Goal: Navigation & Orientation: Understand site structure

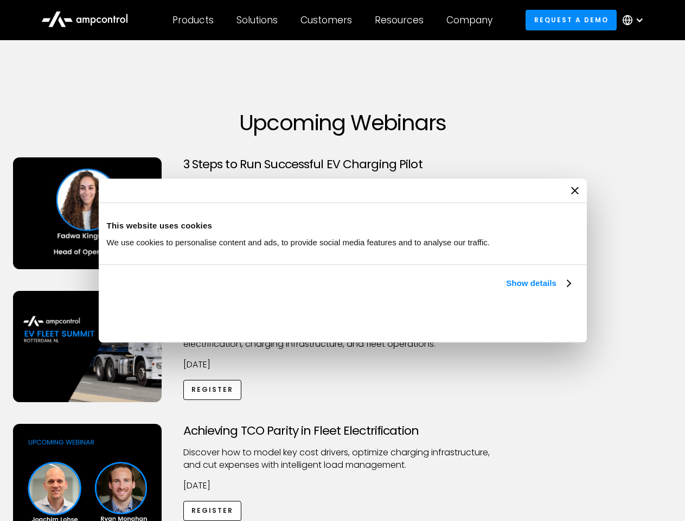
click at [506, 290] on link "Show details" at bounding box center [538, 283] width 64 height 13
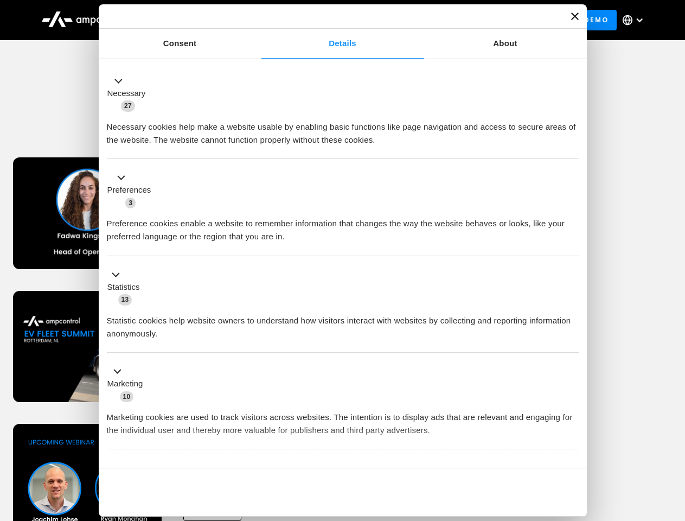
click at [572, 146] on div "Necessary cookies help make a website usable by enabling basic functions like p…" at bounding box center [343, 129] width 472 height 34
click at [673, 437] on div "Achieving TCO Parity in Fleet Electrification Discover how to model key cost dr…" at bounding box center [342, 509] width 681 height 170
click at [334, 20] on div "Customers" at bounding box center [327, 20] width 52 height 12
click at [193, 20] on div "Products" at bounding box center [193, 20] width 41 height 12
click at [258, 20] on div "Solutions" at bounding box center [257, 20] width 41 height 12
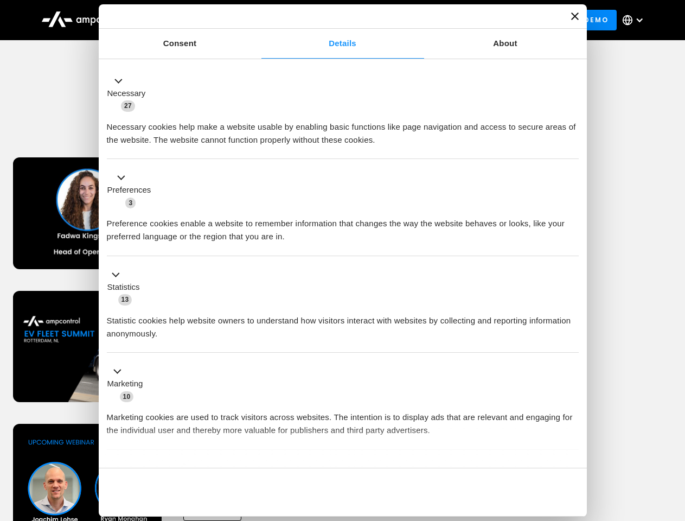
click at [328, 20] on div "Customers" at bounding box center [327, 20] width 52 height 12
click at [401, 20] on div "Resources" at bounding box center [399, 20] width 49 height 12
click at [473, 20] on div "Company" at bounding box center [470, 20] width 46 height 12
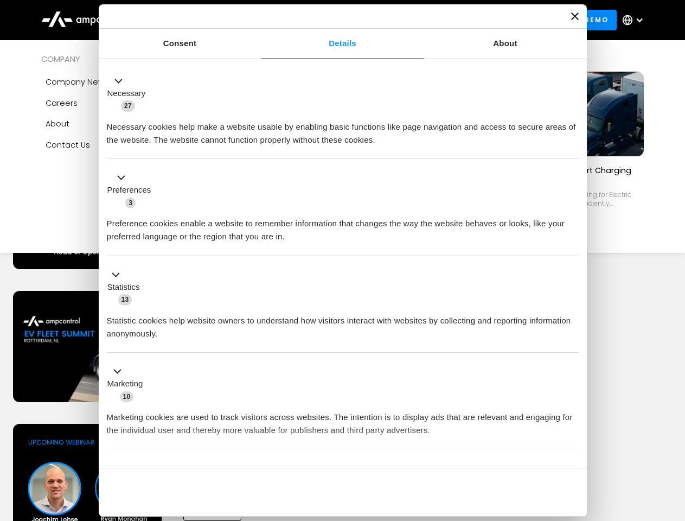
click at [636, 20] on div at bounding box center [639, 20] width 9 height 9
